Goal: Check status: Check status

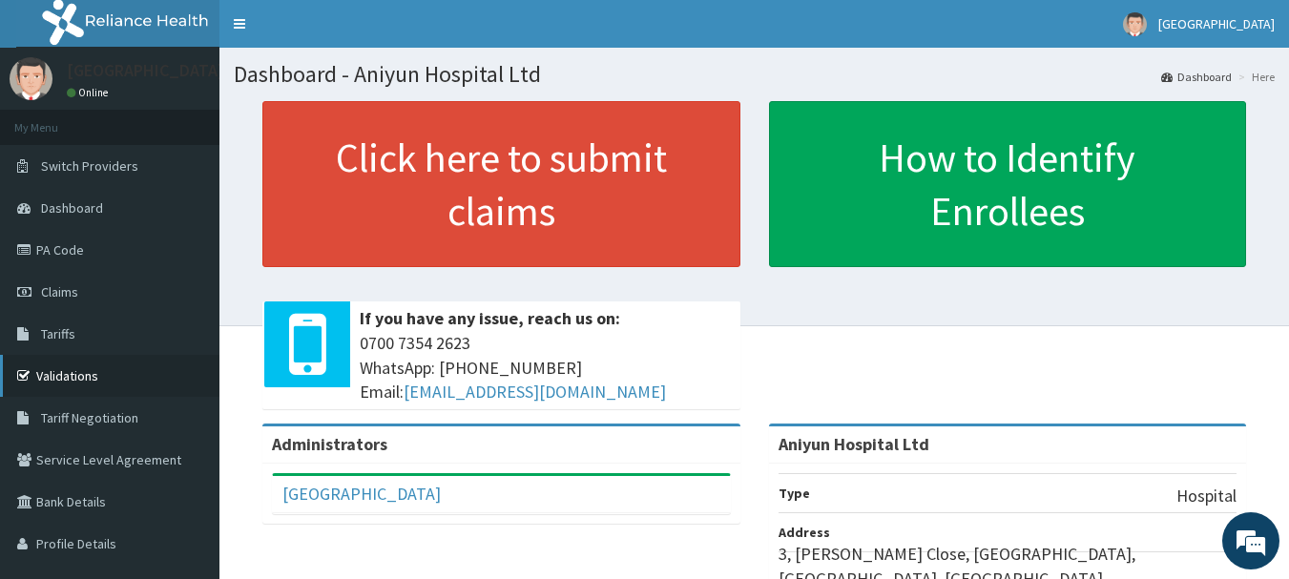
click at [67, 371] on link "Validations" at bounding box center [109, 376] width 219 height 42
click at [131, 293] on link "Claims" at bounding box center [109, 292] width 219 height 42
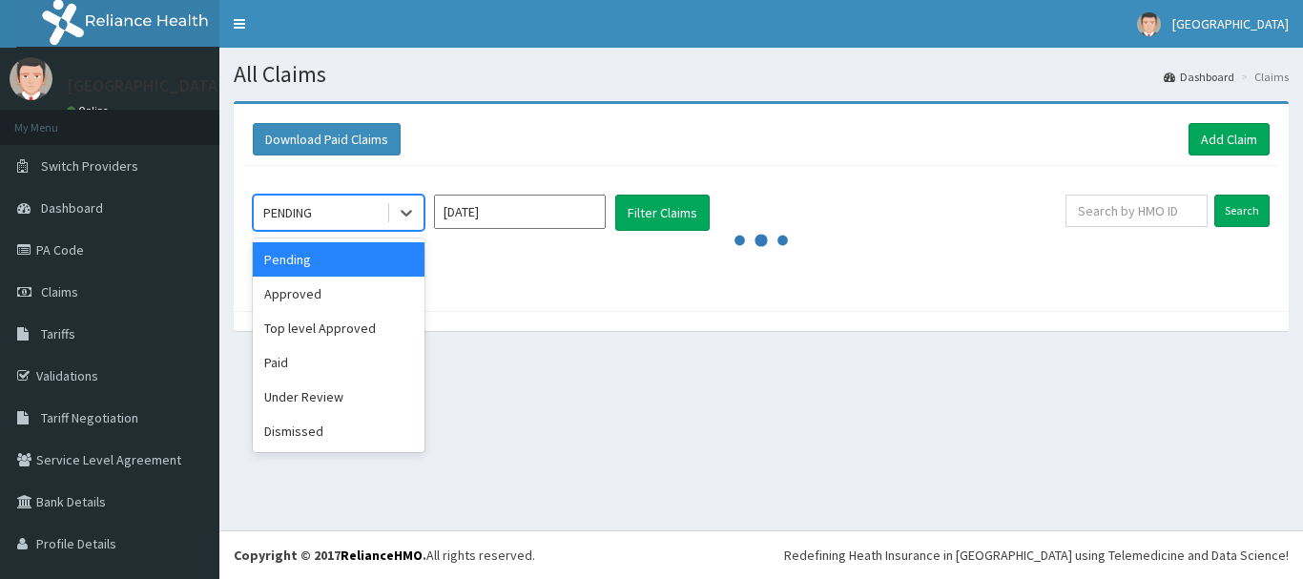
click at [364, 216] on div "PENDING" at bounding box center [320, 213] width 133 height 31
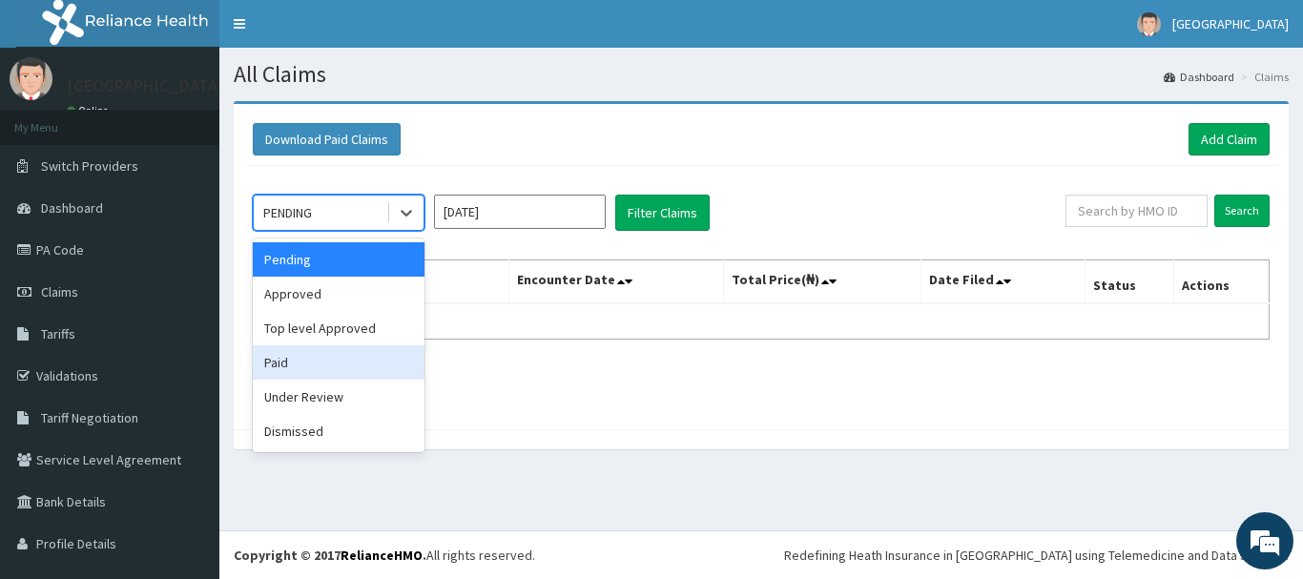
click at [310, 363] on div "Paid" at bounding box center [339, 362] width 172 height 34
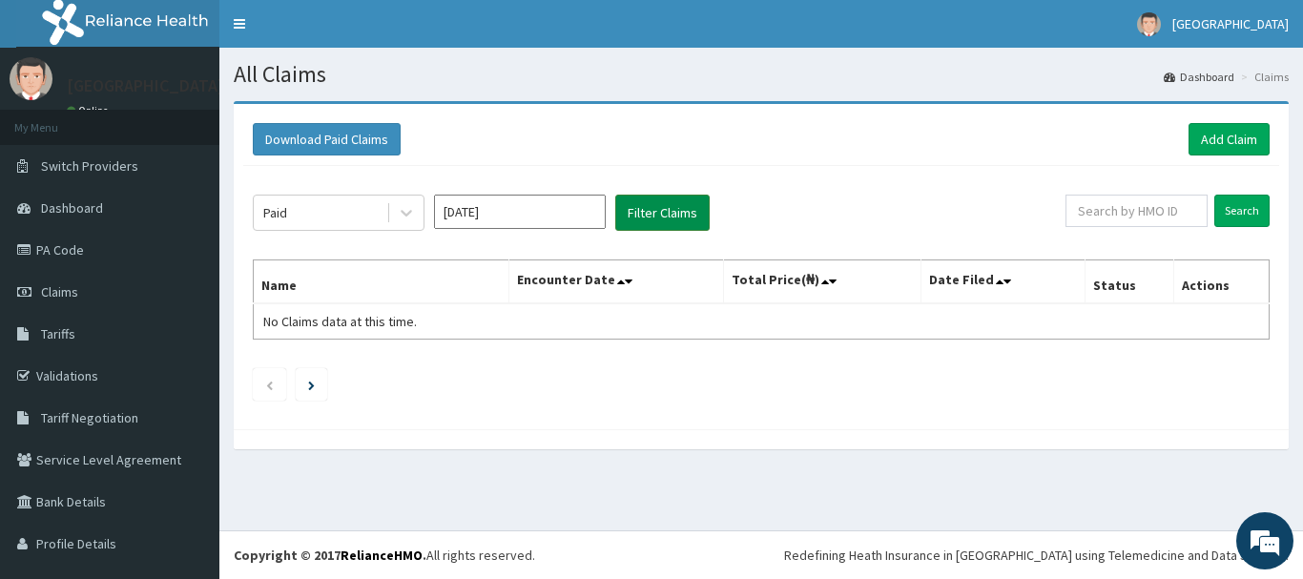
click at [623, 208] on button "Filter Claims" at bounding box center [662, 213] width 94 height 36
click at [622, 211] on button "Filter Claims" at bounding box center [662, 213] width 94 height 36
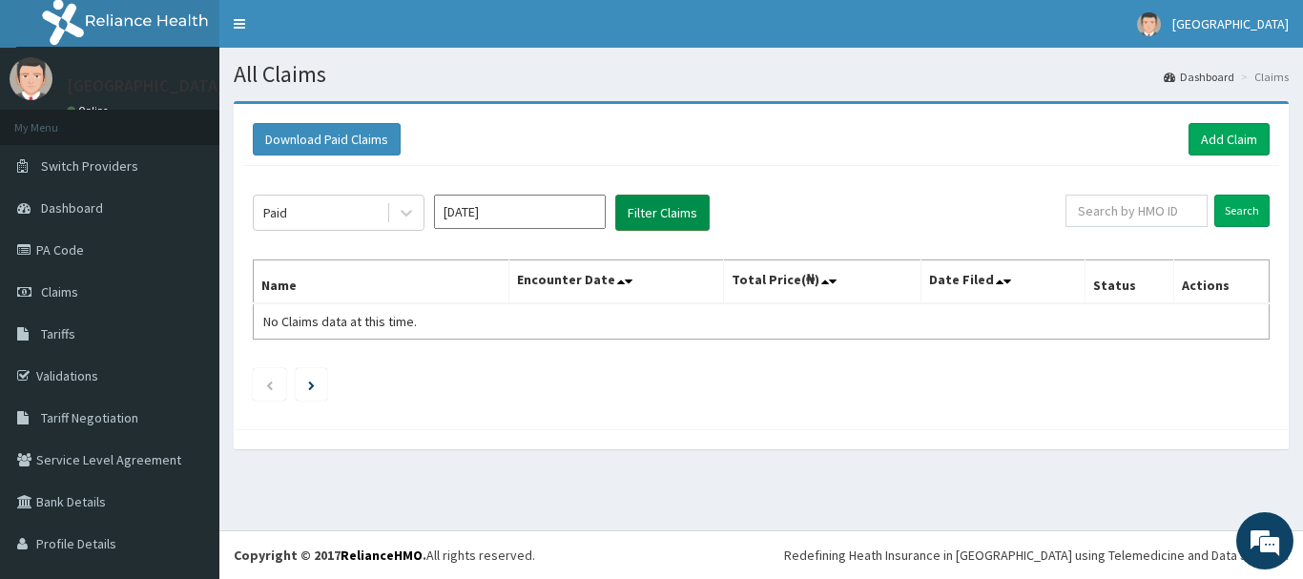
click at [622, 211] on button "Filter Claims" at bounding box center [662, 213] width 94 height 36
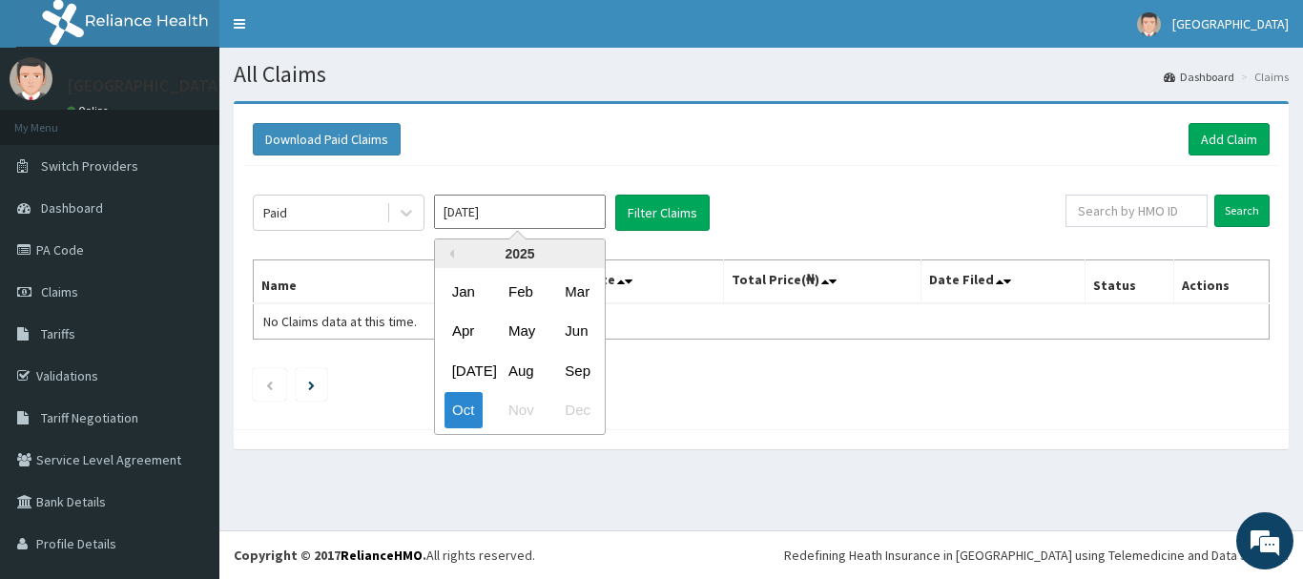
click at [501, 222] on input "[DATE]" at bounding box center [520, 212] width 172 height 34
click at [586, 380] on div "Sep" at bounding box center [576, 370] width 38 height 35
type input "[DATE]"
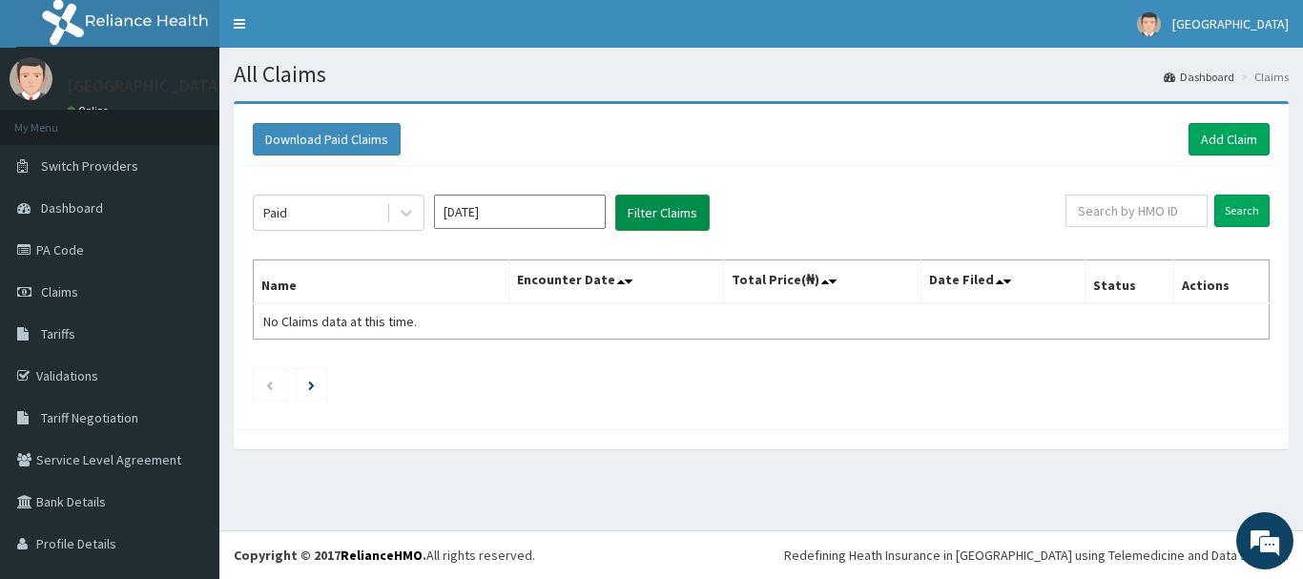
click at [678, 219] on button "Filter Claims" at bounding box center [662, 213] width 94 height 36
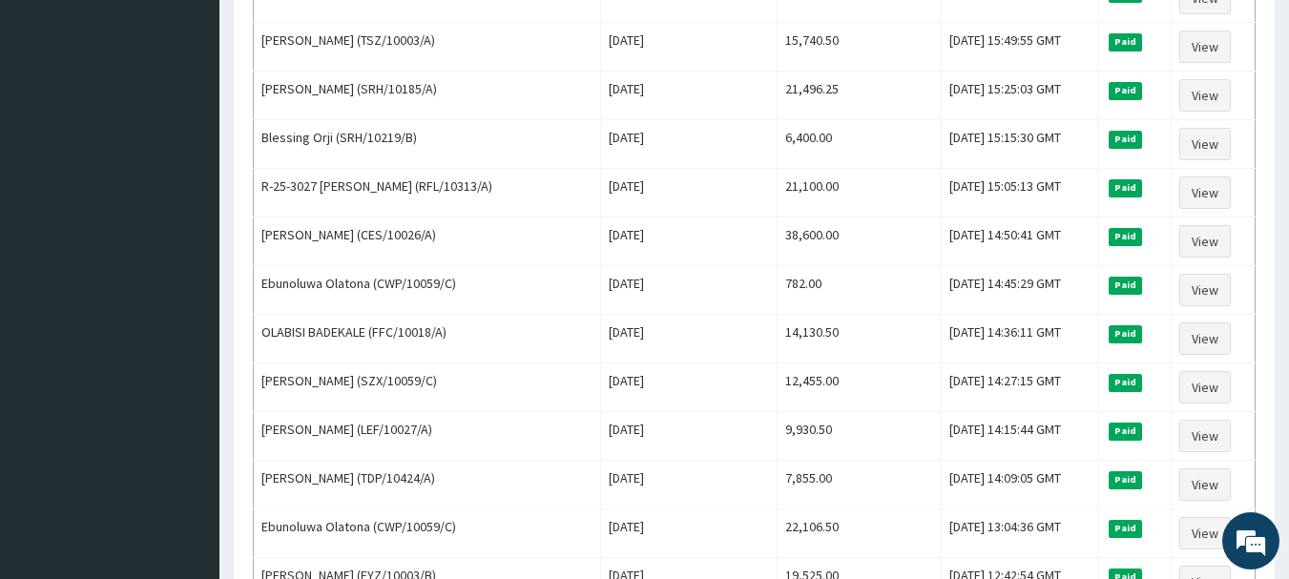
scroll to position [960, 0]
